Goal: Task Accomplishment & Management: Manage account settings

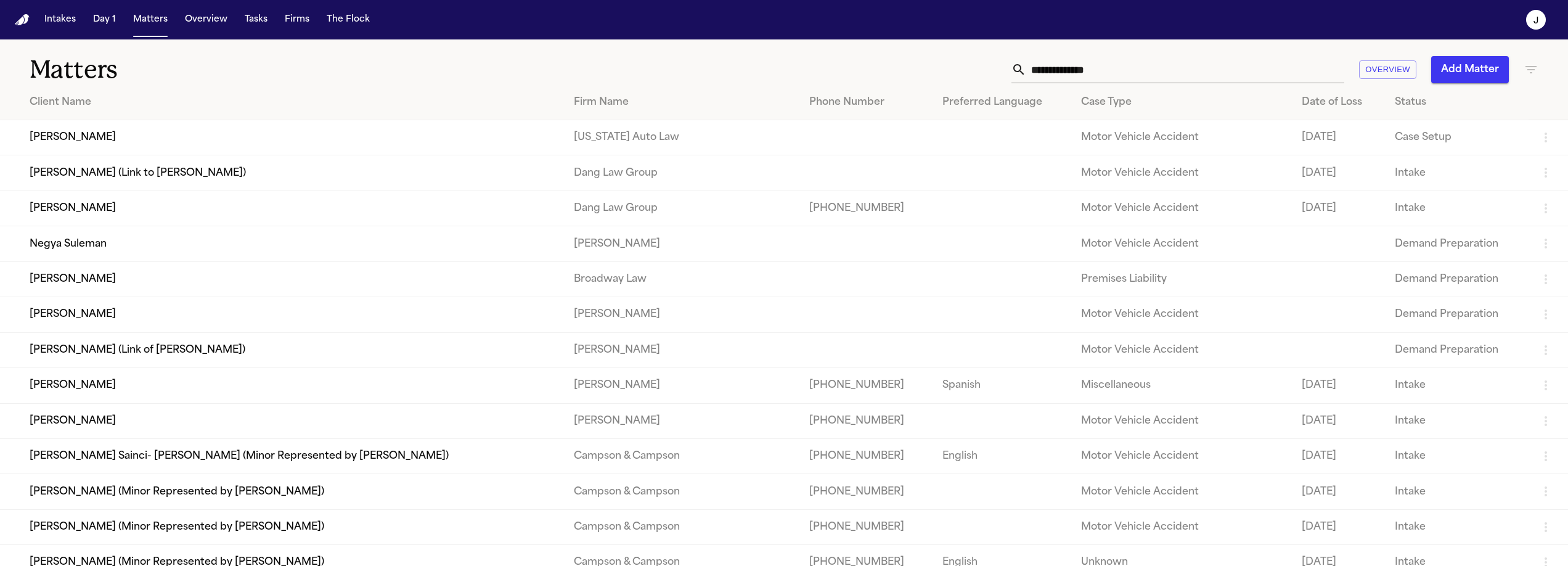
click at [1069, 80] on input "text" at bounding box center [1185, 69] width 318 height 27
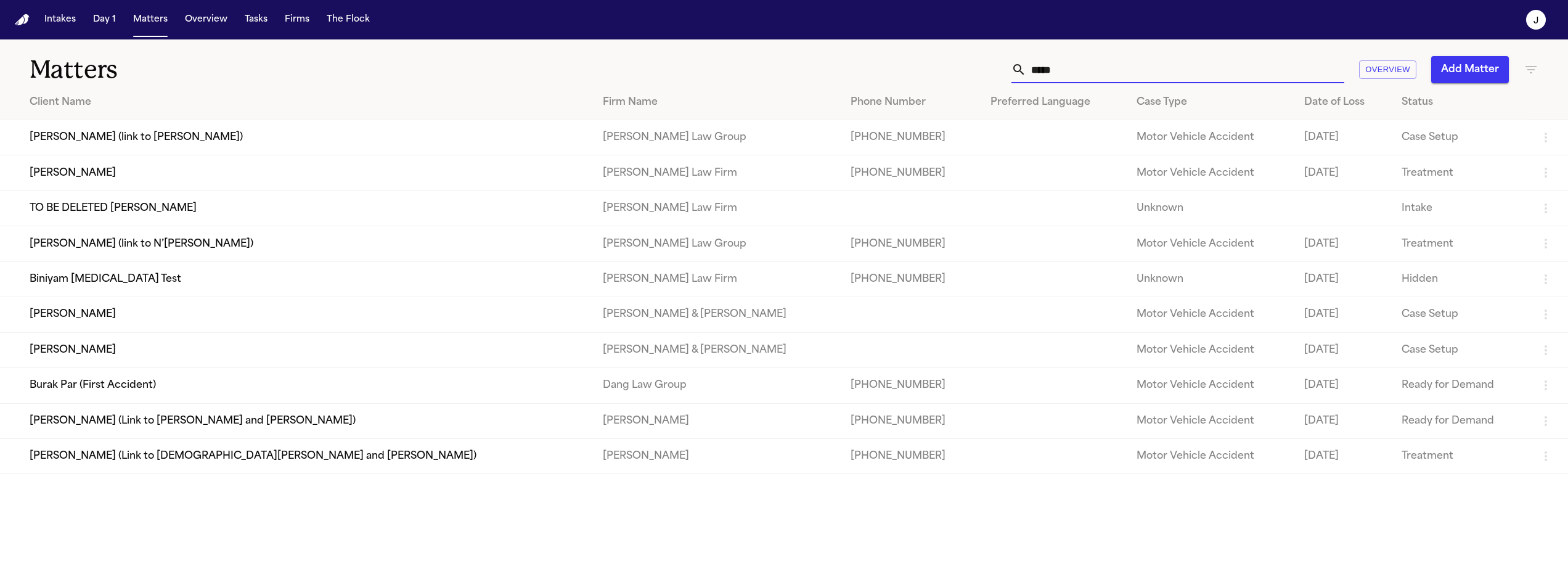
type input "*****"
click at [336, 177] on td "[PERSON_NAME]" at bounding box center [296, 173] width 593 height 35
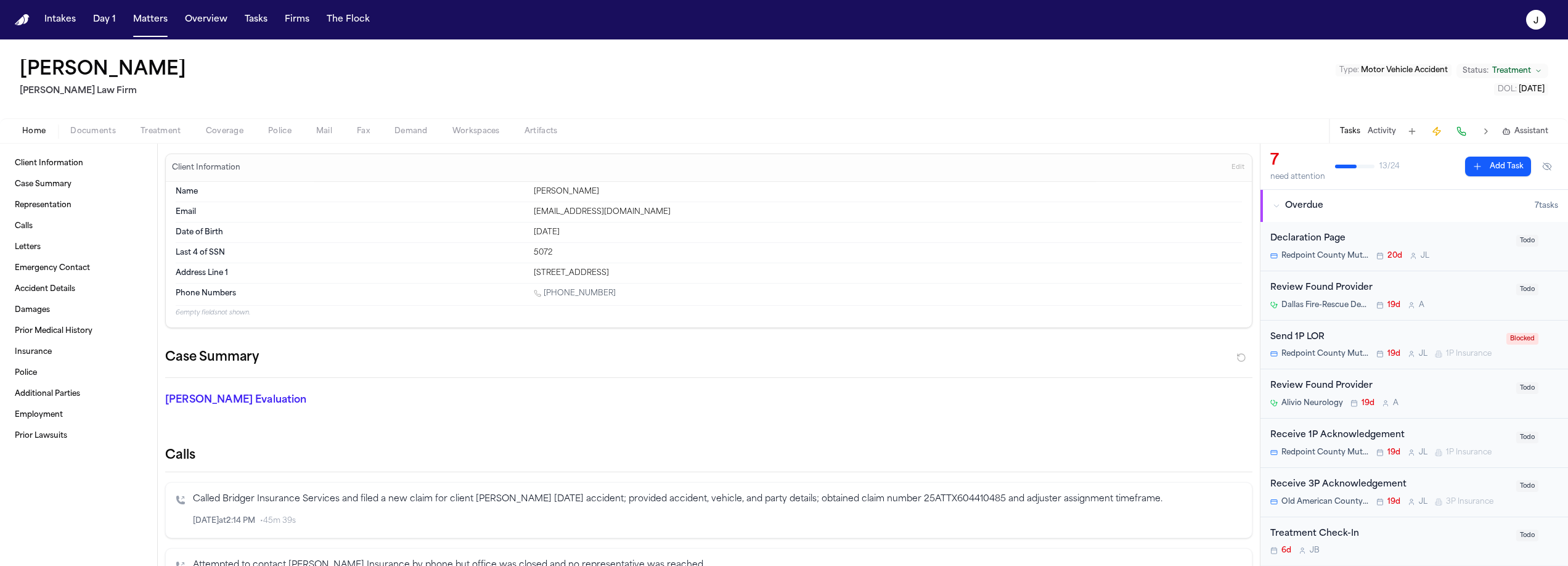
click at [224, 130] on span "Coverage" at bounding box center [224, 131] width 38 height 10
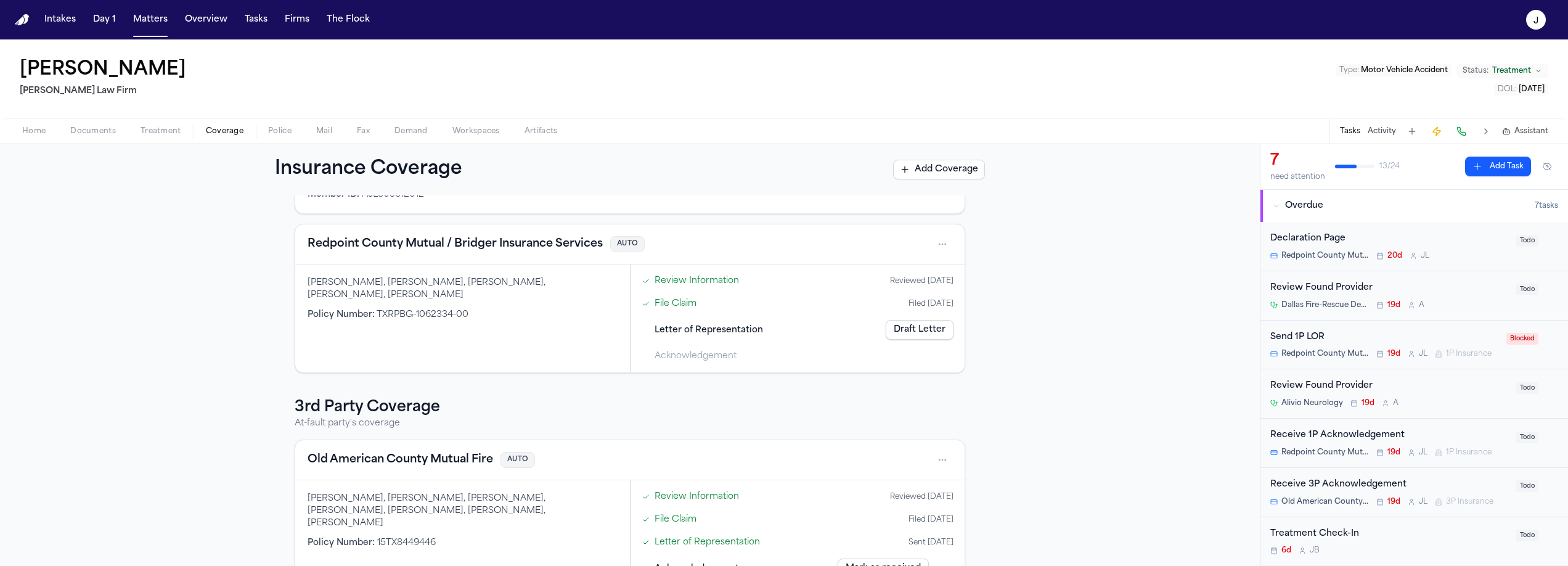
scroll to position [111, 0]
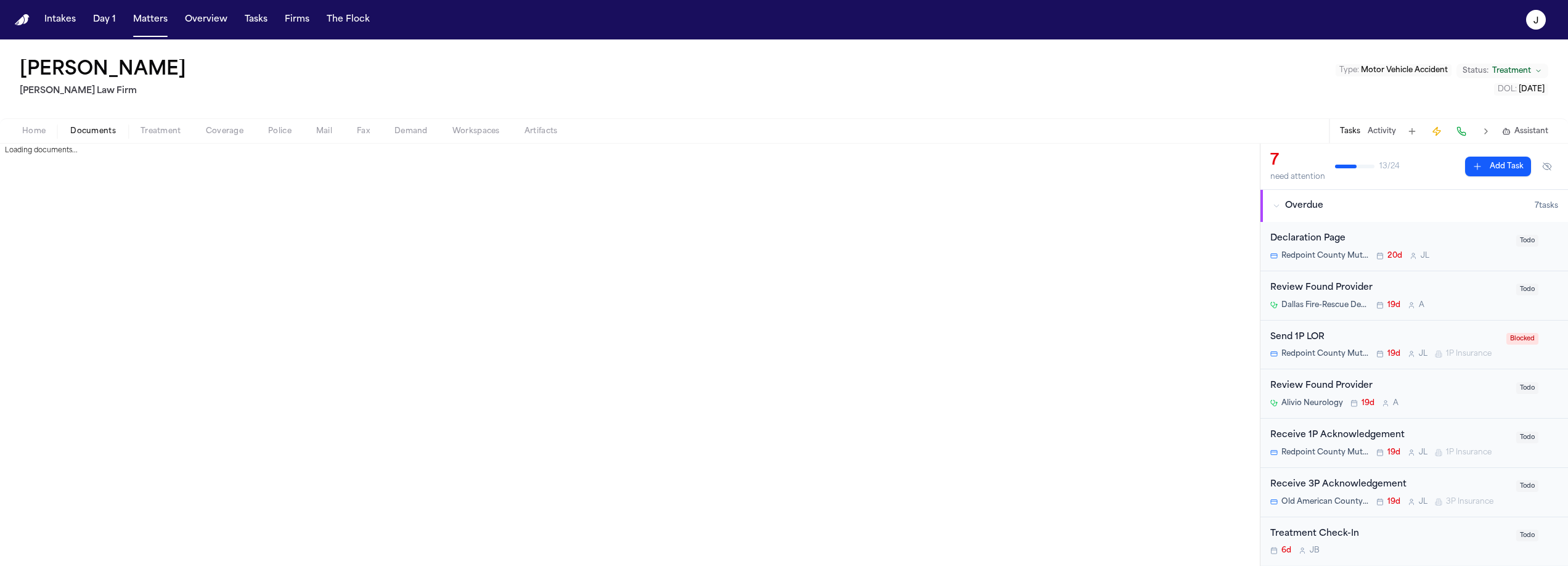
click at [101, 128] on span "Documents" at bounding box center [93, 131] width 46 height 10
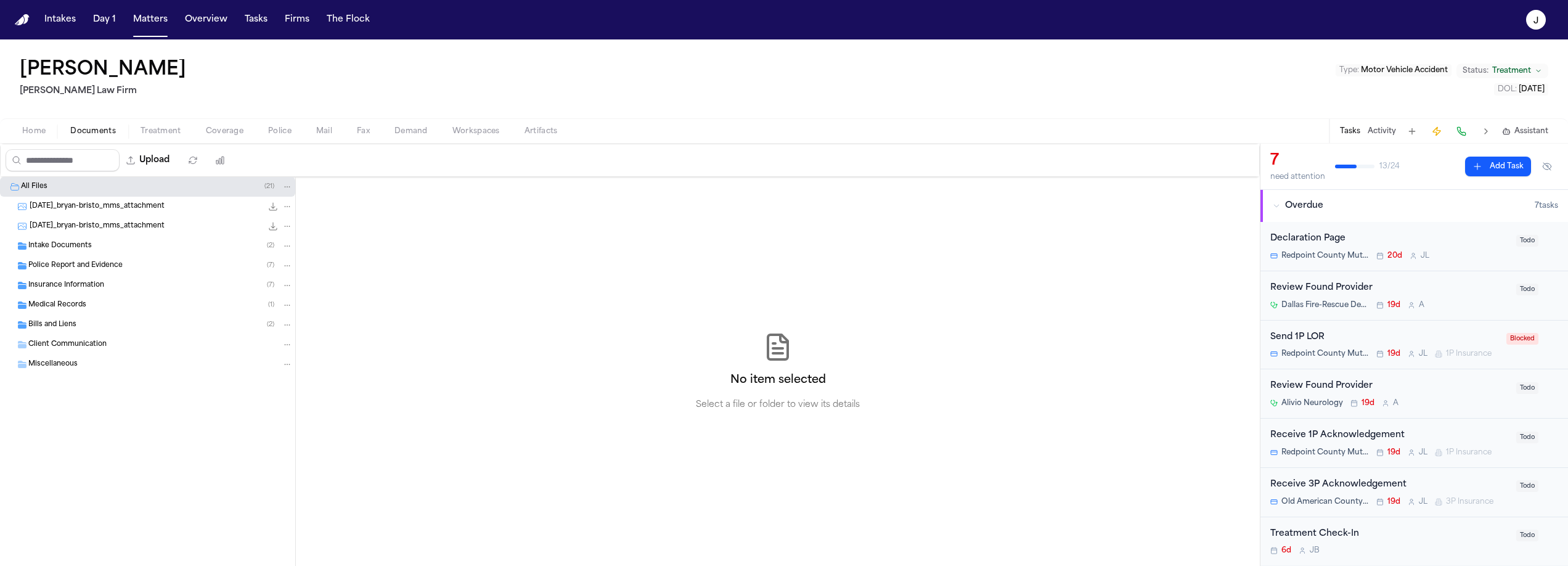
click at [66, 284] on span "Insurance Information" at bounding box center [66, 286] width 76 height 11
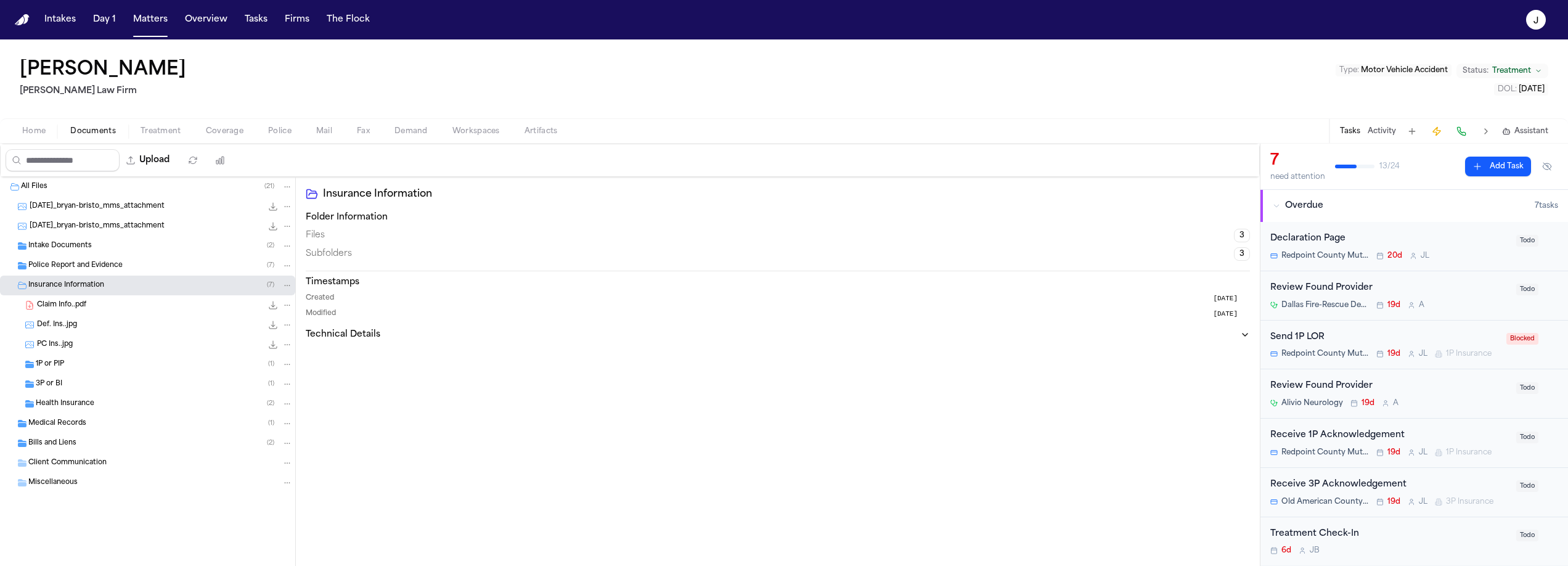
click at [51, 368] on span "1P or PIP" at bounding box center [50, 365] width 28 height 11
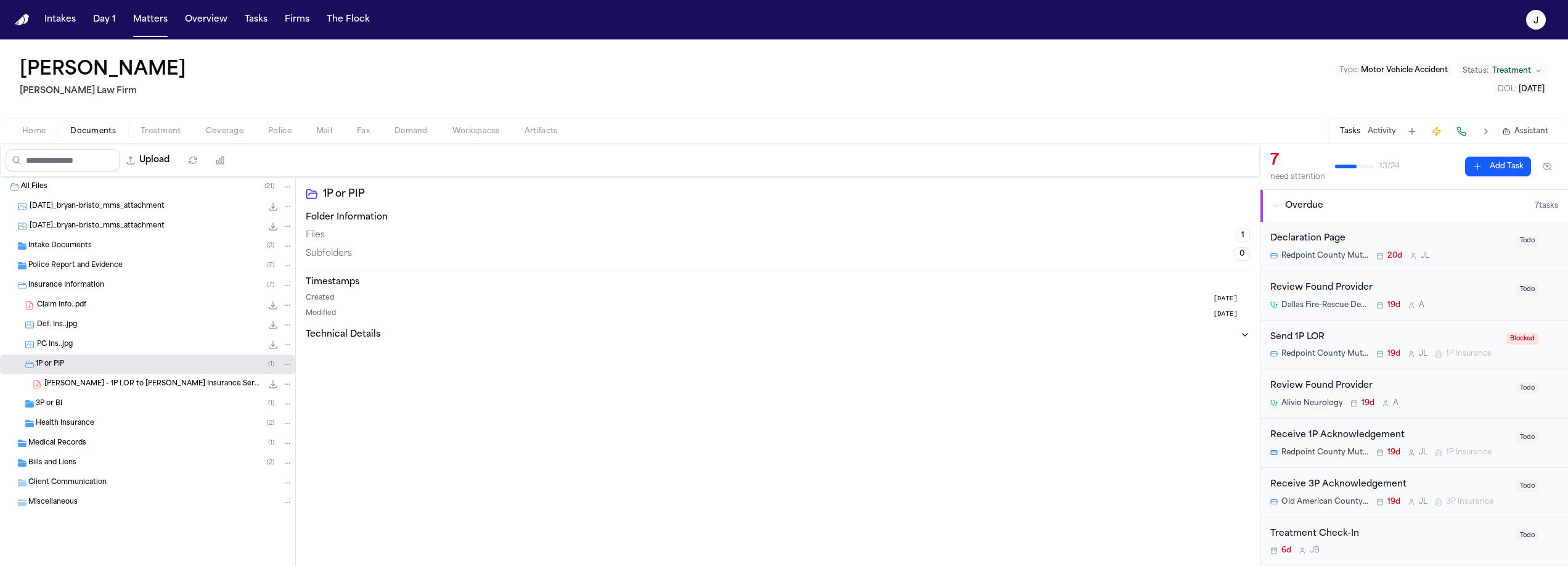
click at [50, 404] on span "3P or BI" at bounding box center [49, 404] width 26 height 11
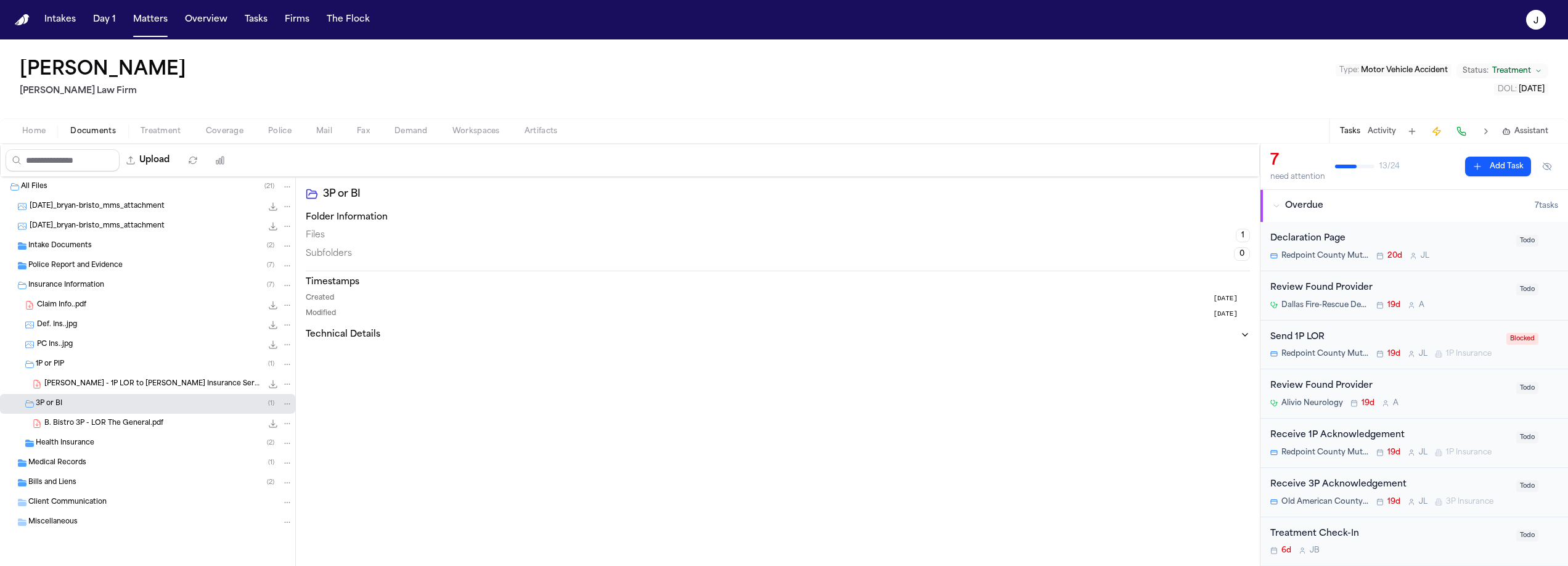
click at [42, 132] on span "Home" at bounding box center [33, 131] width 23 height 10
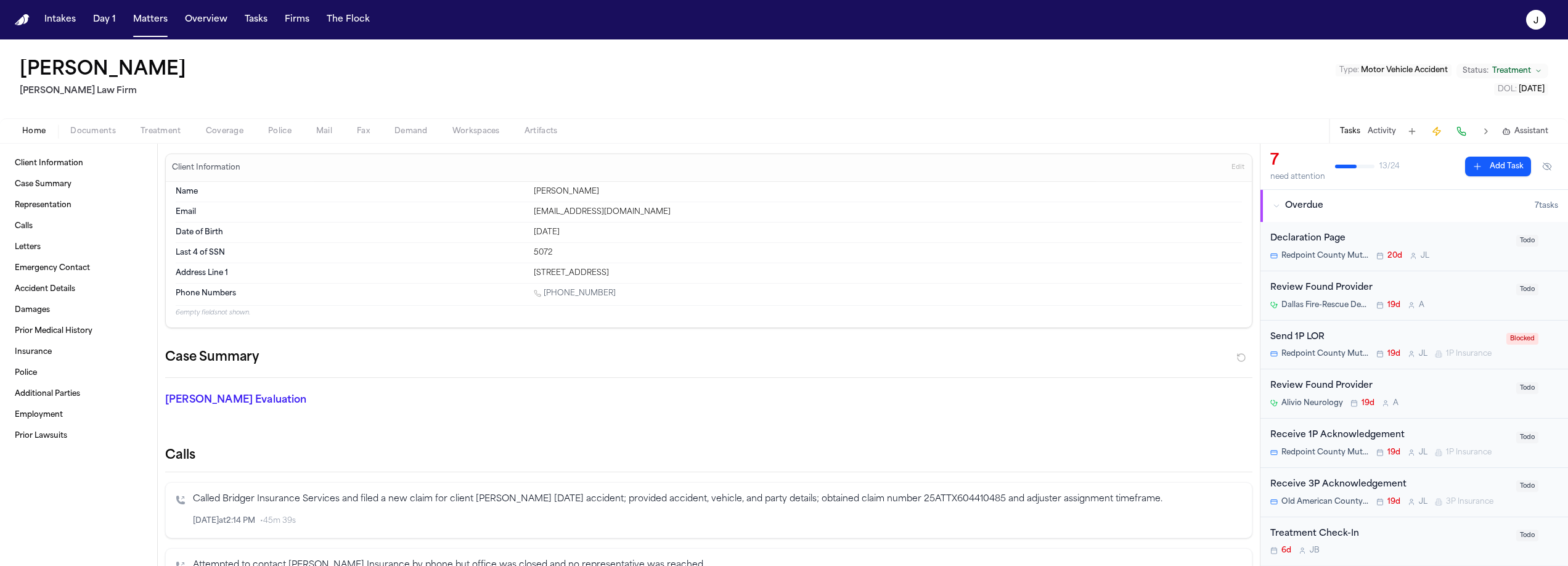
click at [224, 128] on span "Coverage" at bounding box center [224, 131] width 38 height 10
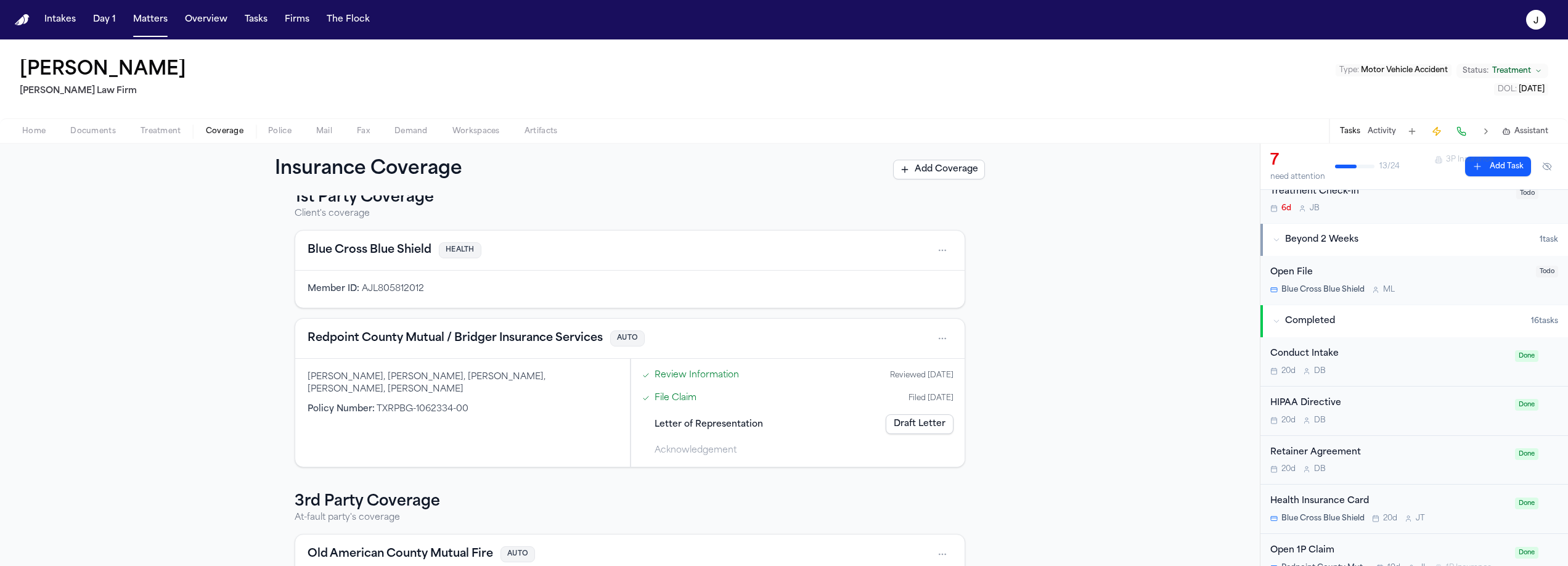
scroll to position [340, 0]
click at [108, 121] on div "Home Documents Treatment Coverage Police Mail Fax Demand Workspaces Artifacts T…" at bounding box center [784, 130] width 1568 height 25
click at [104, 129] on span "Documents" at bounding box center [93, 131] width 46 height 10
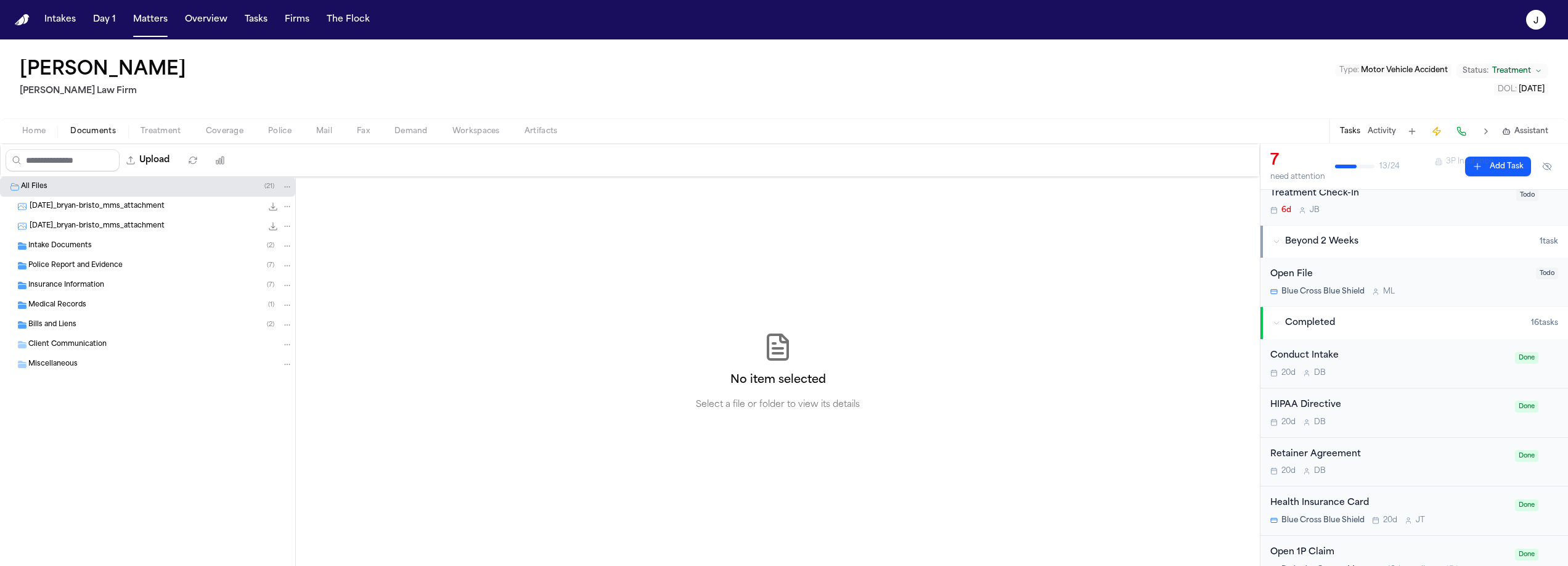
click at [48, 289] on span "Insurance Information" at bounding box center [66, 286] width 76 height 11
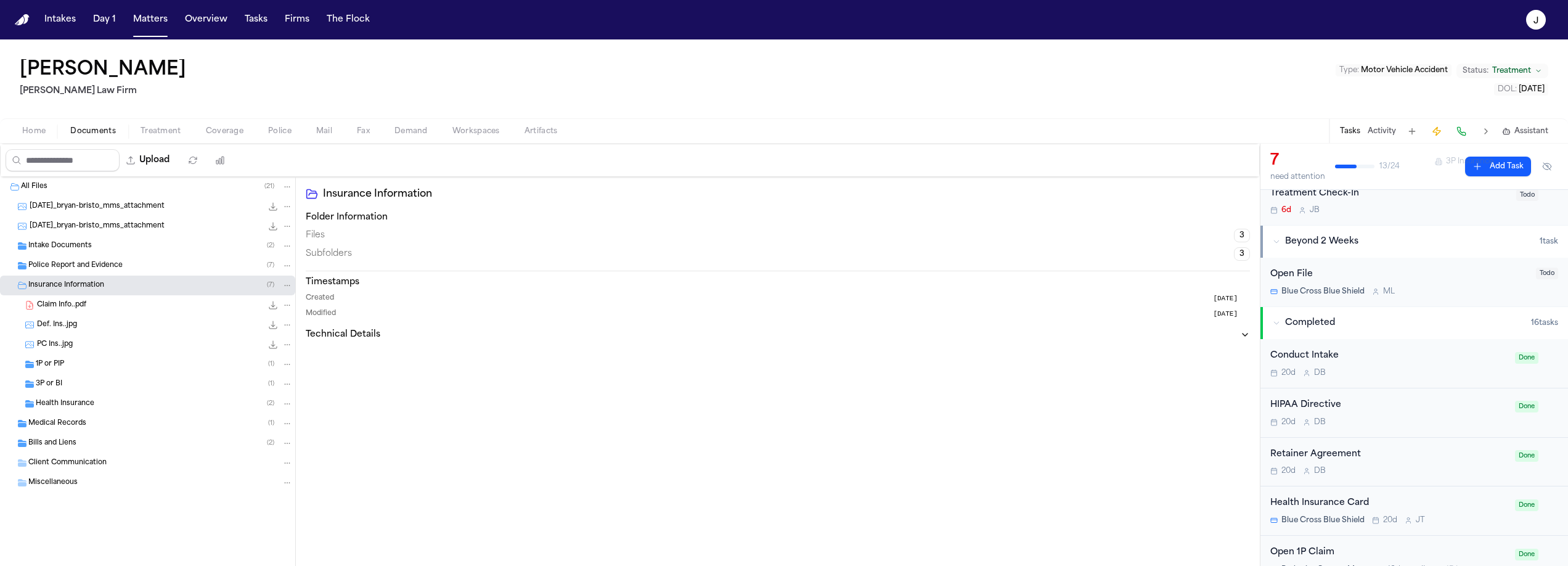
click at [47, 363] on span "1P or PIP" at bounding box center [50, 365] width 28 height 11
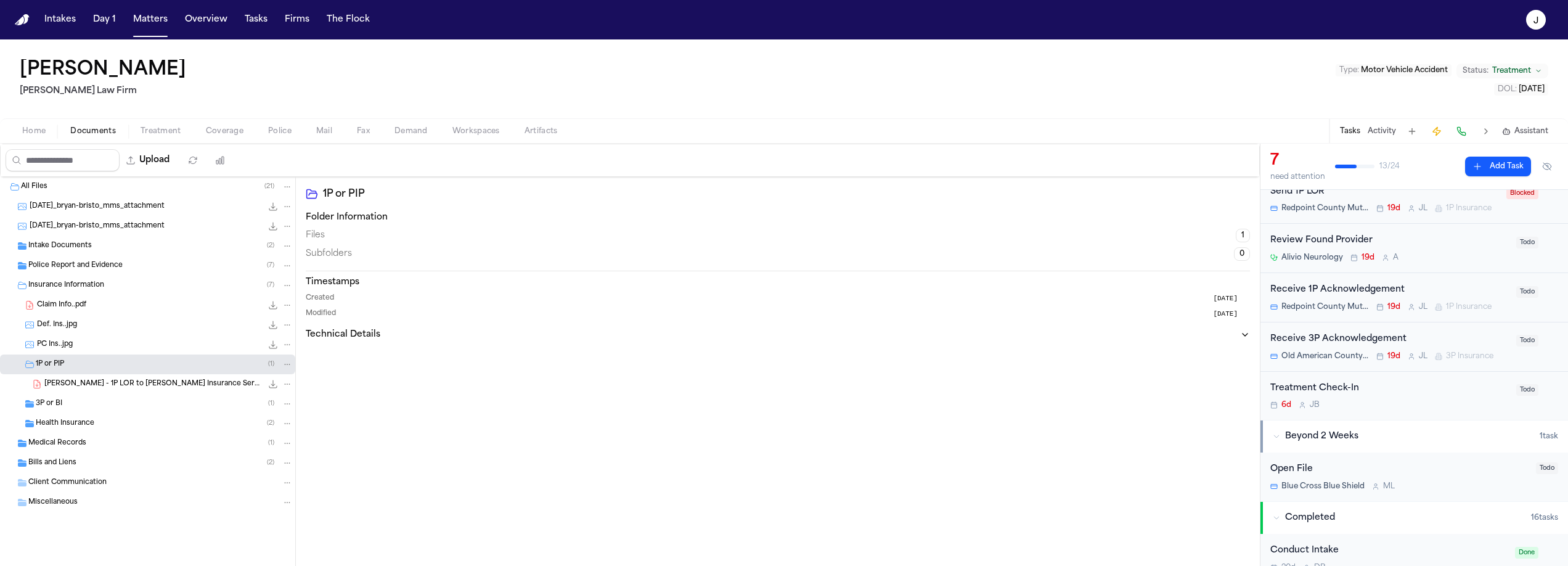
scroll to position [152, 0]
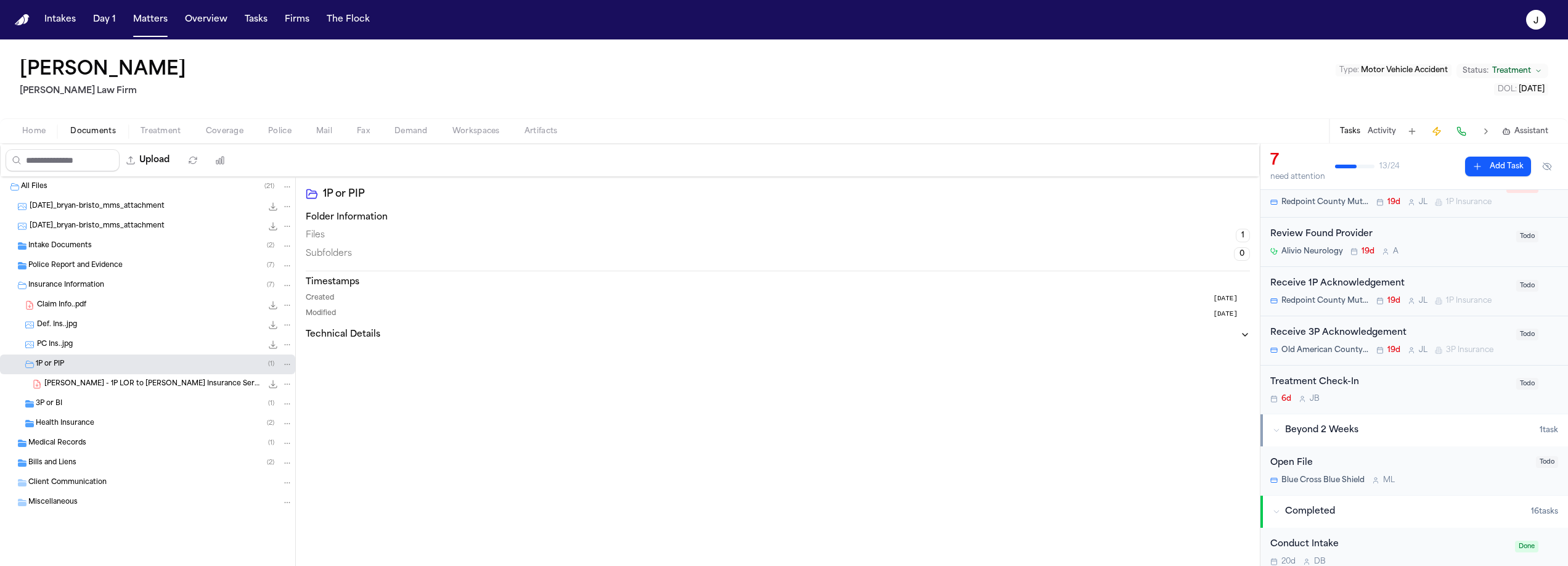
click at [213, 126] on span "Coverage" at bounding box center [224, 131] width 38 height 10
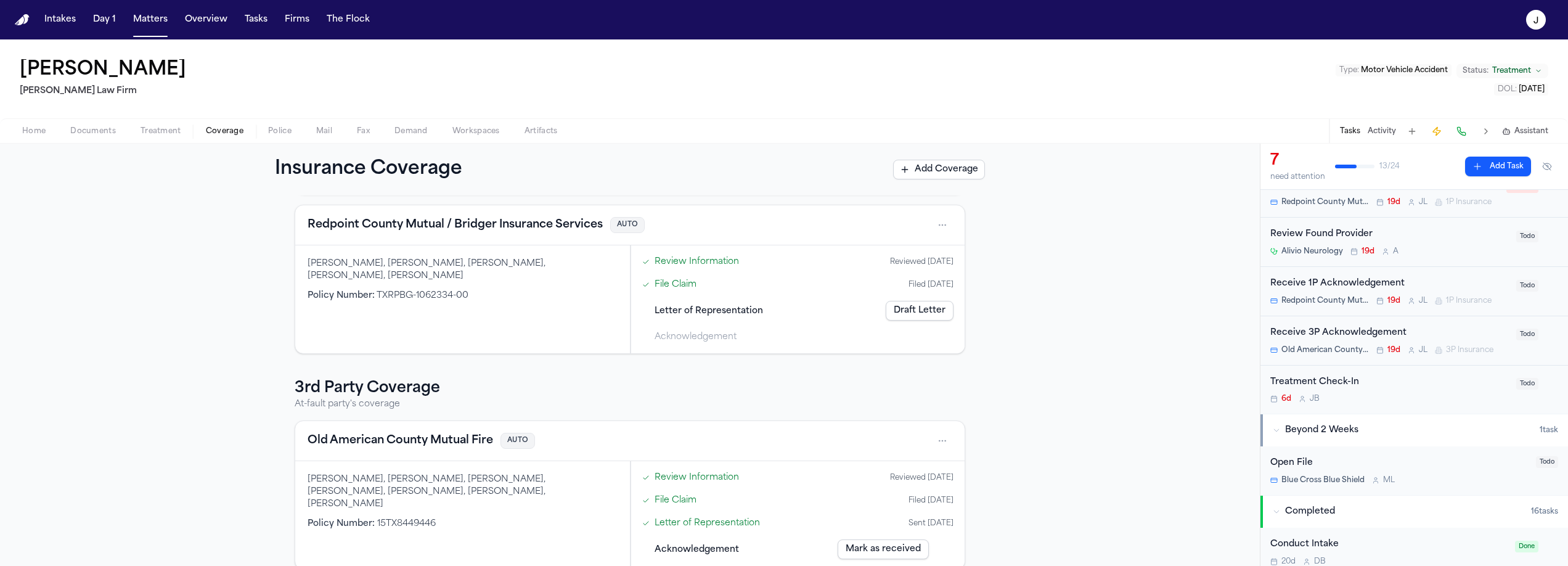
scroll to position [139, 0]
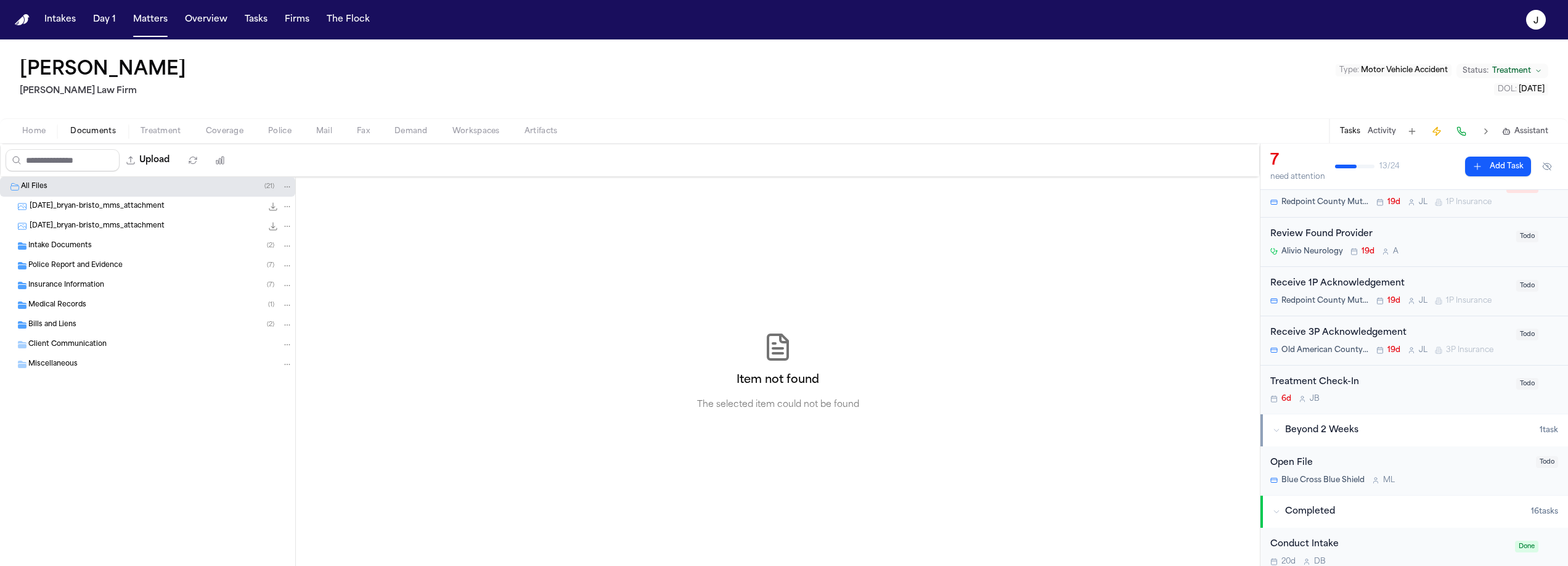
click at [84, 136] on span "Documents" at bounding box center [93, 131] width 46 height 10
click at [64, 287] on span "Insurance Information" at bounding box center [66, 286] width 76 height 11
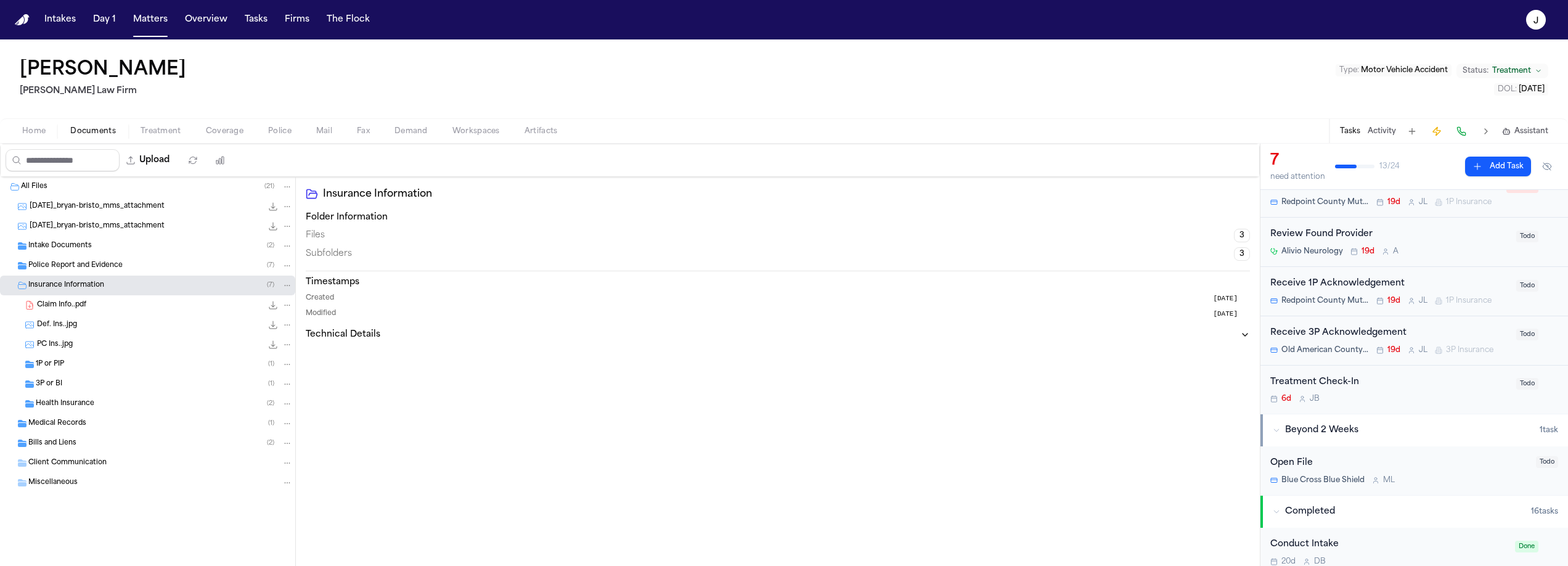
click at [50, 367] on span "1P or PIP" at bounding box center [50, 365] width 28 height 11
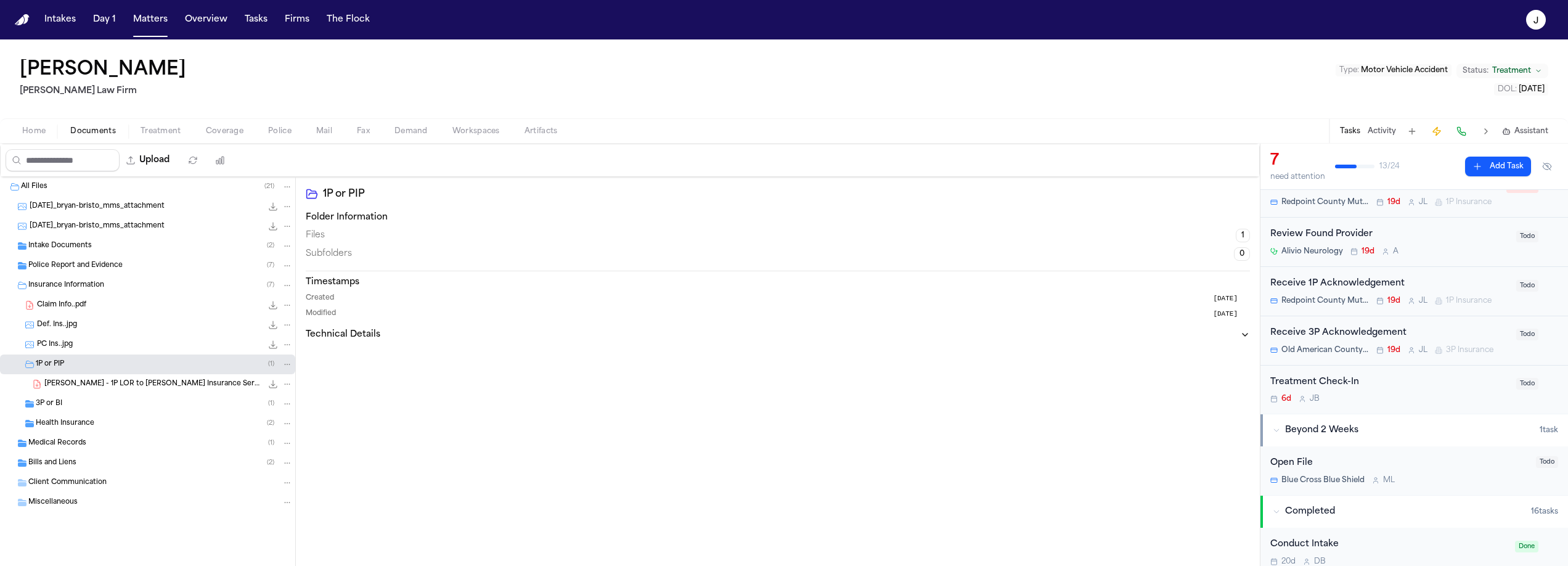
click at [77, 389] on span "[PERSON_NAME] - 1P LOR to [PERSON_NAME] Insurance Services (Redpoint County Mut…" at bounding box center [153, 384] width 218 height 11
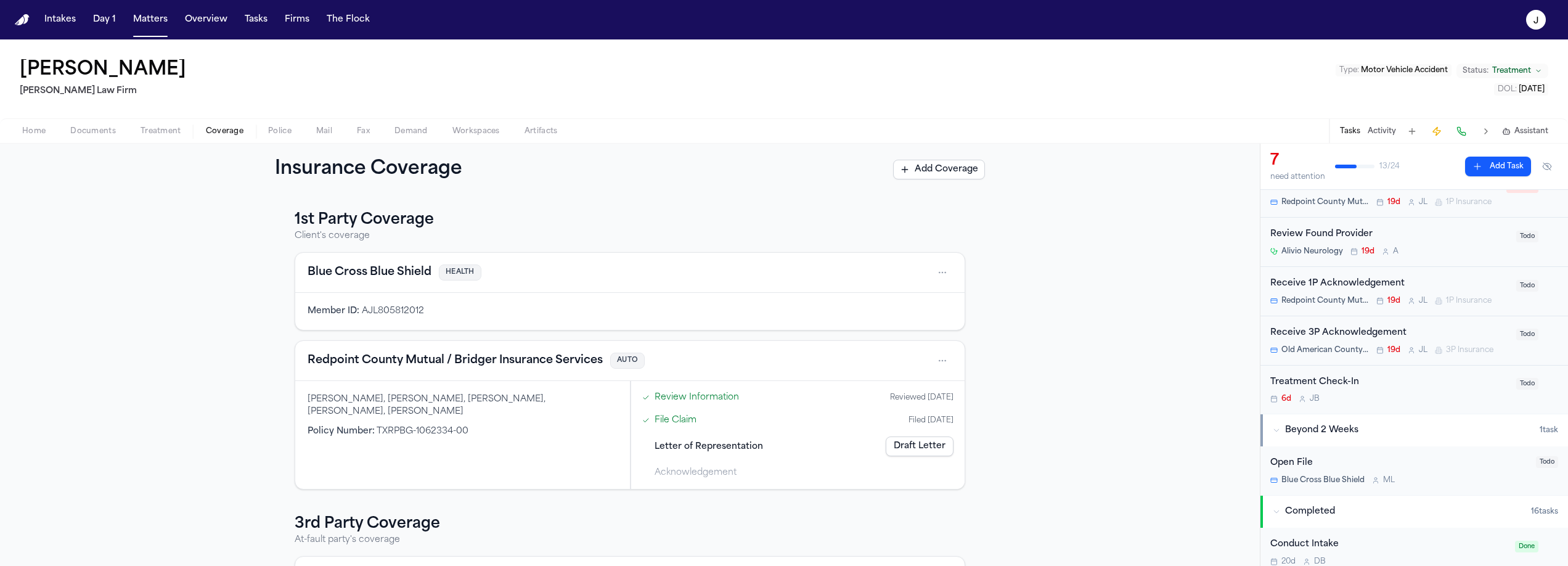
click at [216, 138] on span "button" at bounding box center [224, 138] width 52 height 1
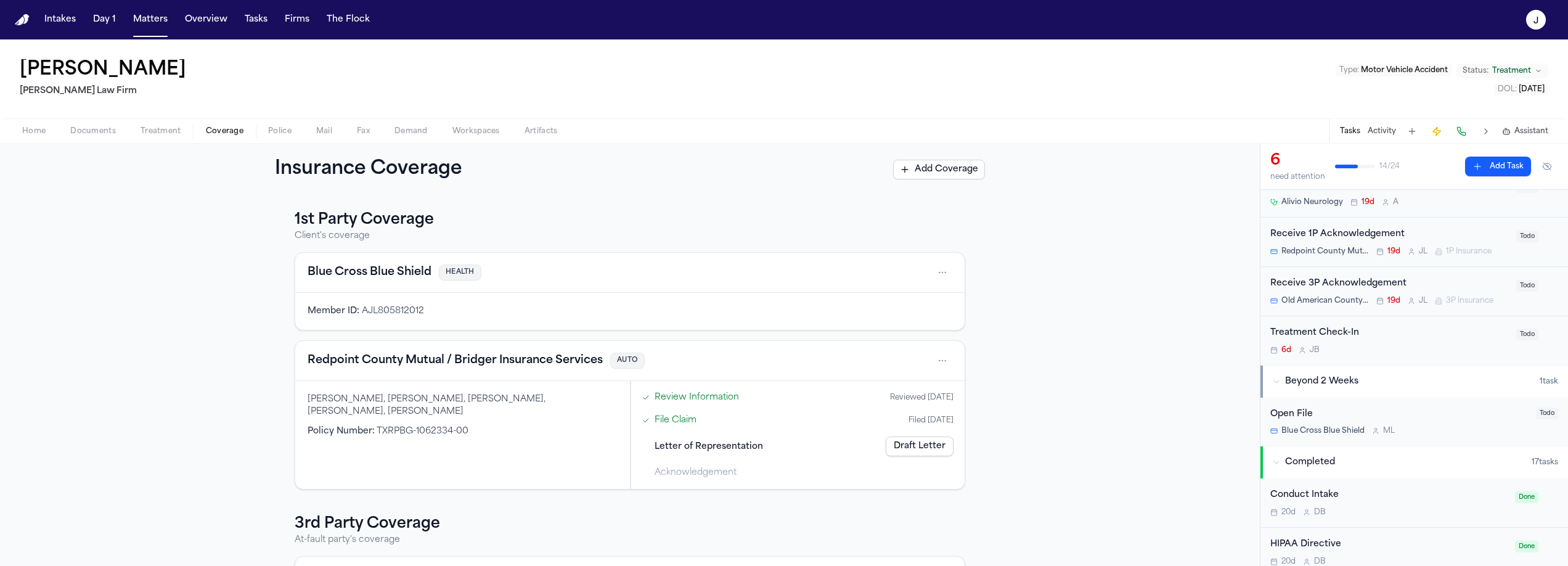
click at [724, 453] on span "Letter of Representation" at bounding box center [709, 447] width 109 height 13
click at [915, 448] on link "Draft Letter" at bounding box center [920, 446] width 68 height 19
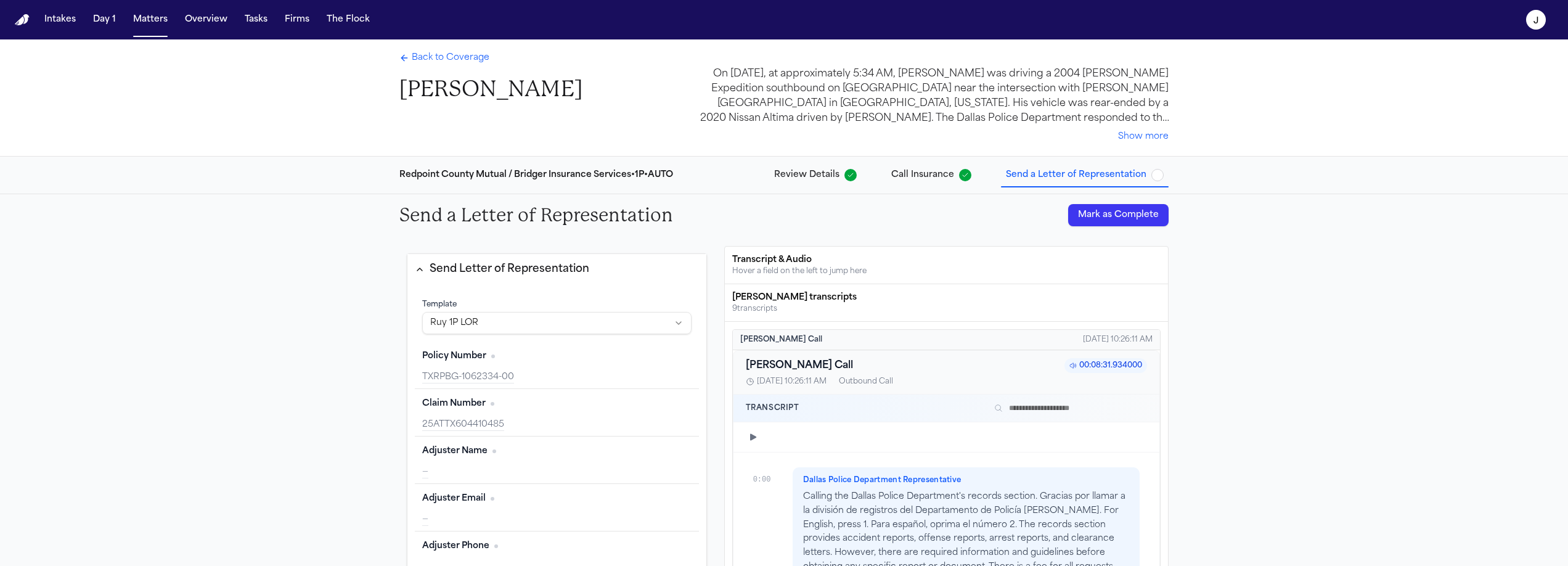
click at [1105, 225] on button "Mark as Complete" at bounding box center [1118, 215] width 101 height 22
click at [438, 61] on span "Back to Coverage" at bounding box center [451, 58] width 78 height 13
